Goal: Task Accomplishment & Management: Use online tool/utility

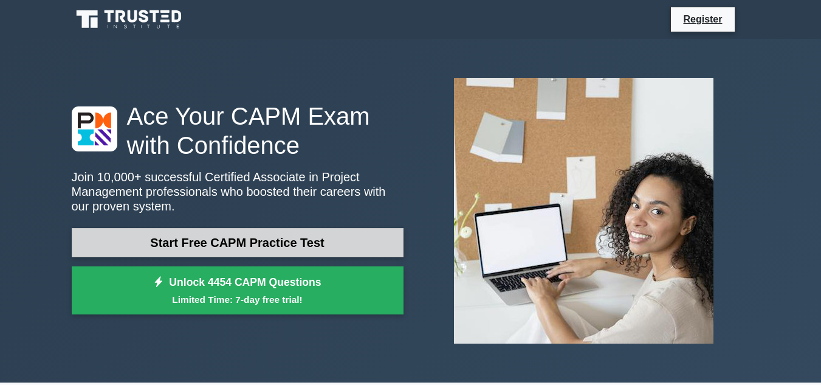
click at [289, 238] on link "Start Free CAPM Practice Test" at bounding box center [238, 242] width 332 height 29
